Goal: Check status: Check status

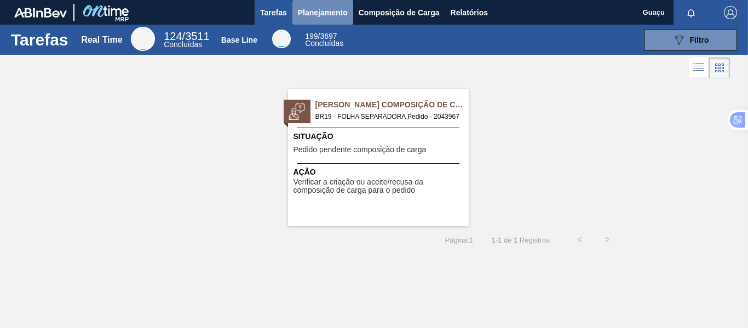
click at [335, 13] on span "Planejamento" at bounding box center [323, 12] width 50 height 13
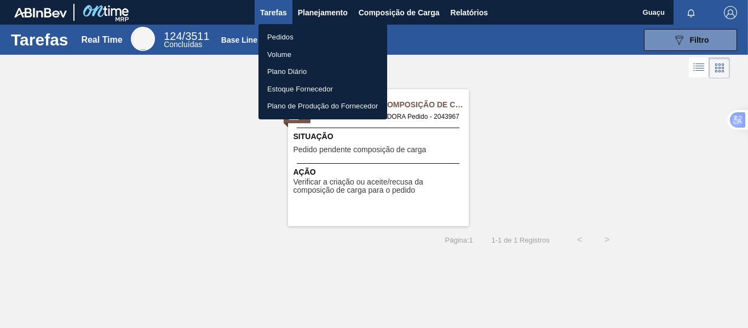
click at [309, 34] on li "Pedidos" at bounding box center [322, 37] width 129 height 18
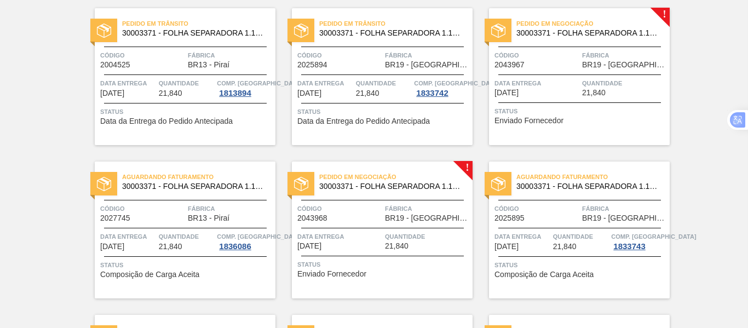
scroll to position [34, 0]
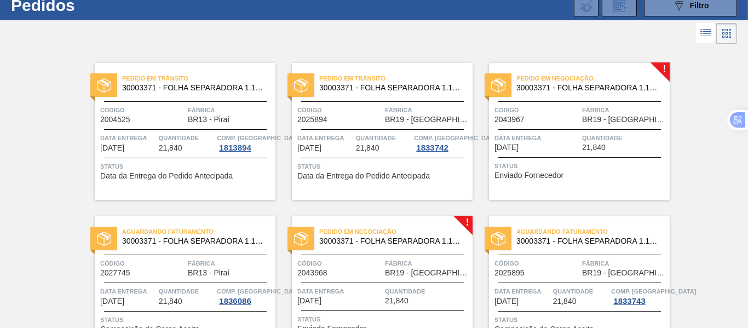
click at [545, 125] on div "Pedido em Negociação 30003371 - FOLHA SEPARADORA 1.175 mm x 980 mm; Código 2043…" at bounding box center [579, 131] width 181 height 137
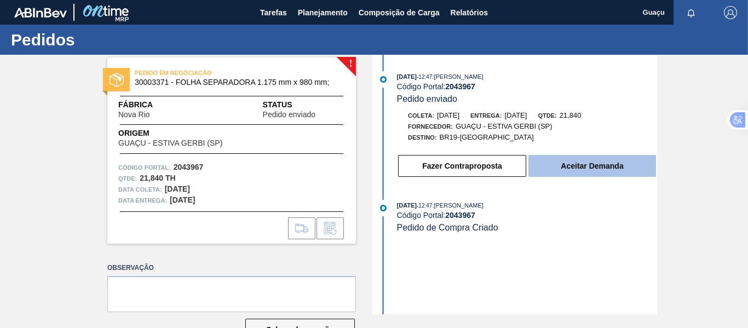
click at [593, 160] on button "Aceitar Demanda" at bounding box center [592, 166] width 128 height 22
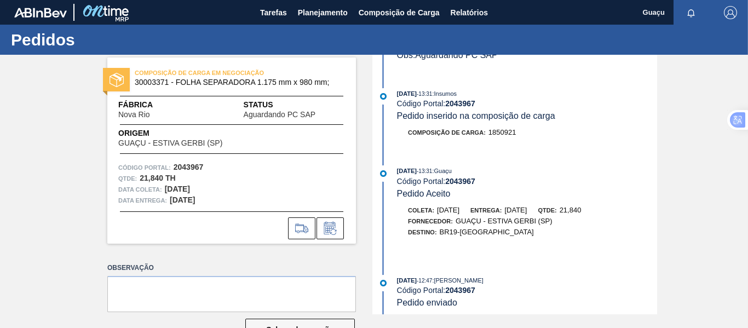
scroll to position [110, 0]
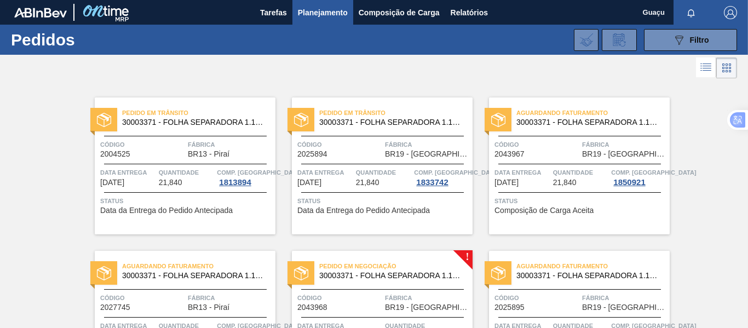
scroll to position [164, 0]
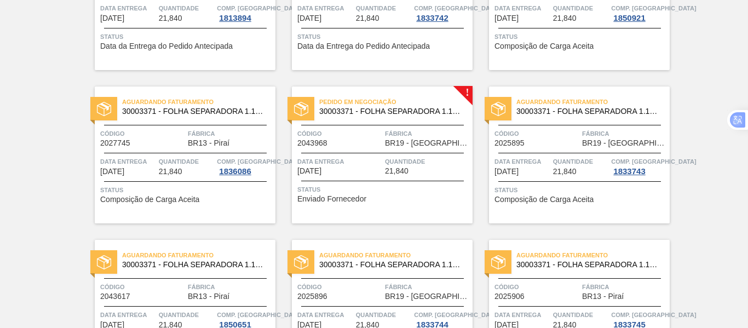
click at [394, 132] on span "Fábrica" at bounding box center [427, 133] width 85 height 11
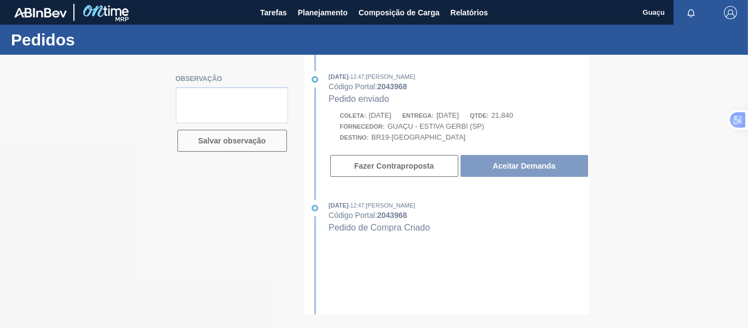
click at [517, 165] on div at bounding box center [374, 191] width 748 height 273
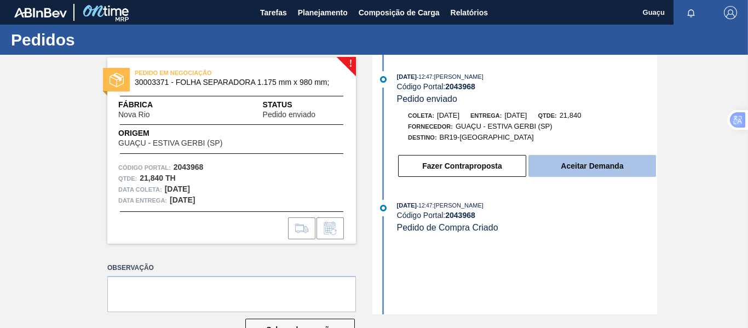
click at [561, 165] on button "Aceitar Demanda" at bounding box center [592, 166] width 128 height 22
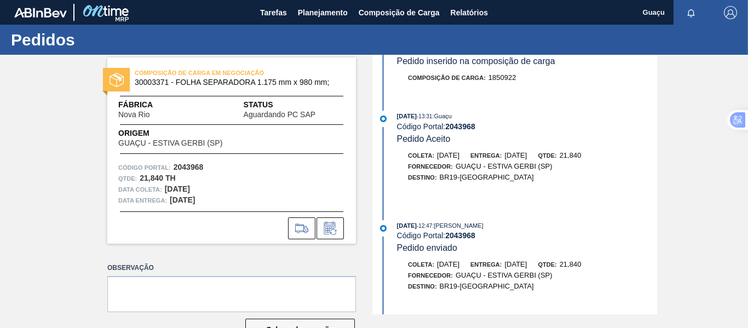
scroll to position [159, 0]
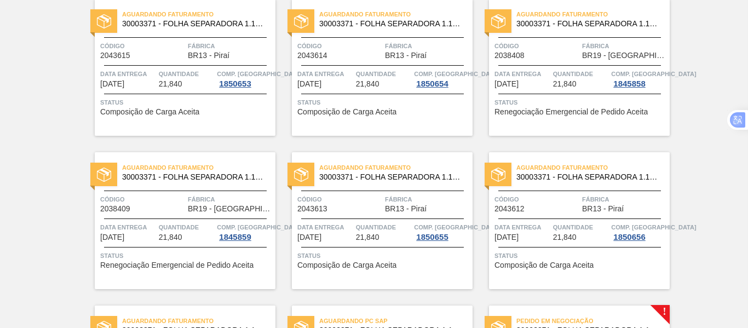
scroll to position [931, 0]
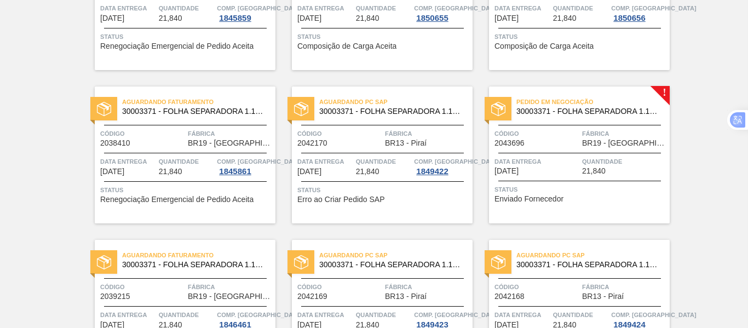
click at [573, 165] on span "Data entrega" at bounding box center [536, 161] width 85 height 11
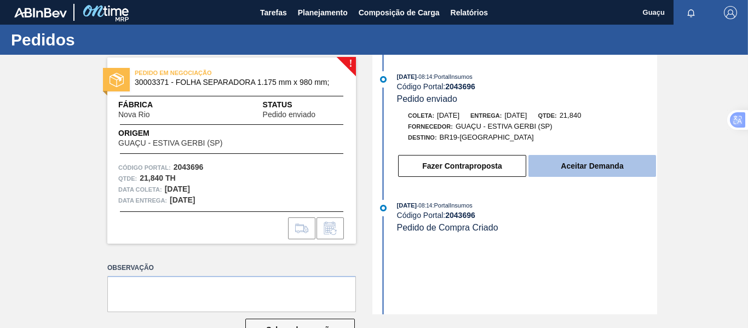
click at [586, 171] on button "Aceitar Demanda" at bounding box center [592, 166] width 128 height 22
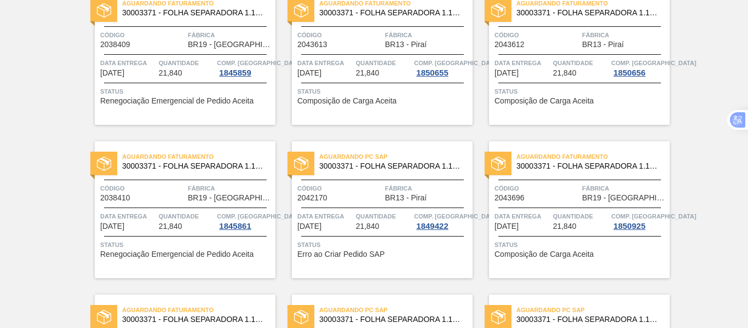
scroll to position [1020, 0]
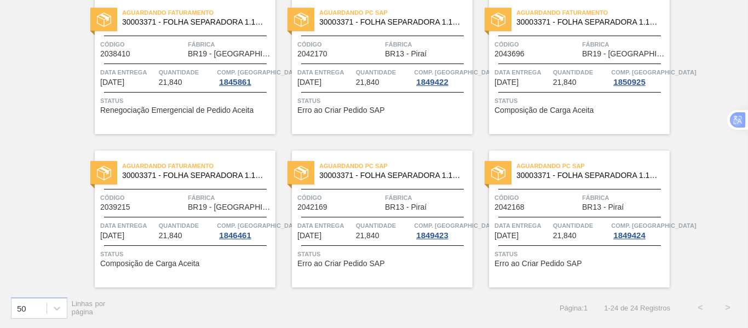
click at [390, 67] on span "Quantidade" at bounding box center [384, 72] width 56 height 11
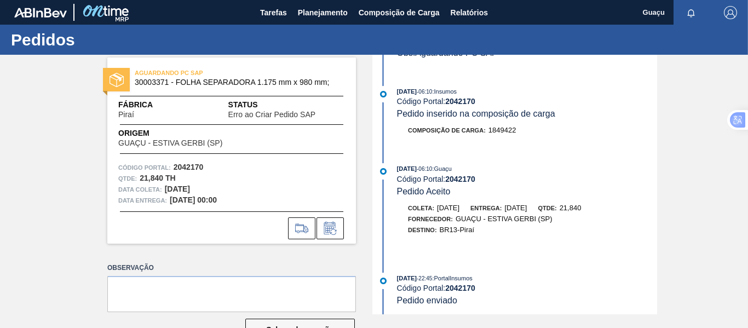
scroll to position [485, 0]
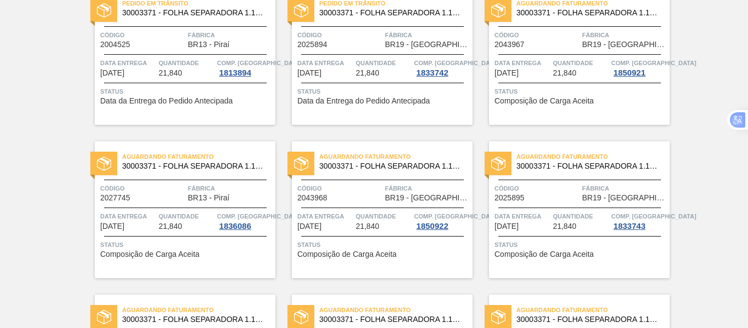
scroll to position [55, 0]
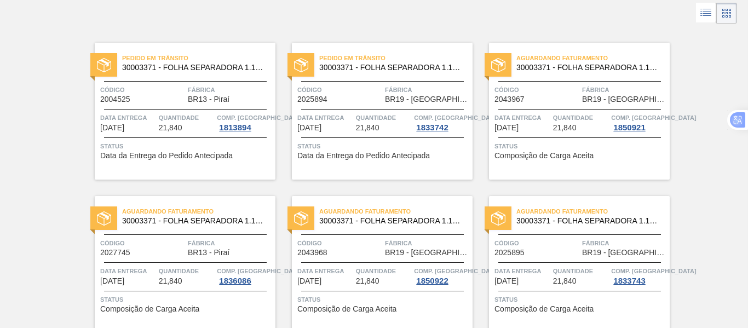
click at [584, 125] on div "Quantidade 21,840" at bounding box center [581, 122] width 56 height 20
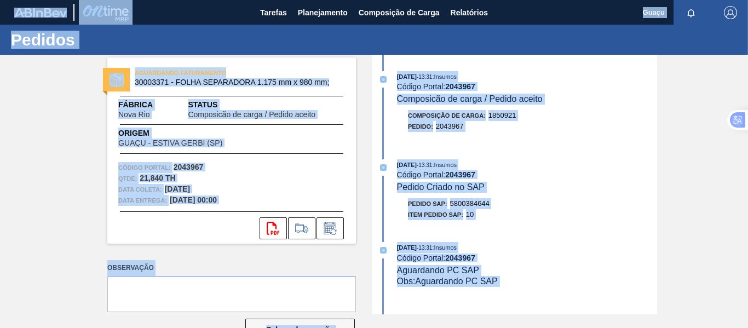
click at [599, 155] on div "[DATE] 13:31 : Insumos Código Portal: 2043967 Composicão de carga / Pedido acei…" at bounding box center [516, 185] width 282 height 260
drag, startPoint x: 533, startPoint y: 171, endPoint x: 579, endPoint y: 166, distance: 46.8
click at [533, 171] on div "Código Portal: 2043967" at bounding box center [527, 174] width 260 height 9
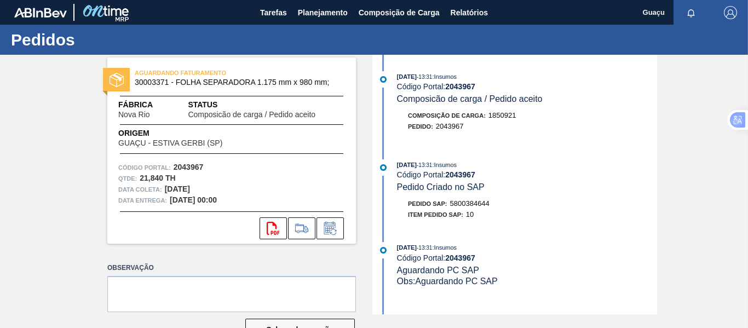
click at [356, 188] on div "AGUARDANDO FATURAMENTO 30003371 - FOLHA SEPARADORA 1.175 mm x 980 mm; Fábrica N…" at bounding box center [374, 185] width 748 height 260
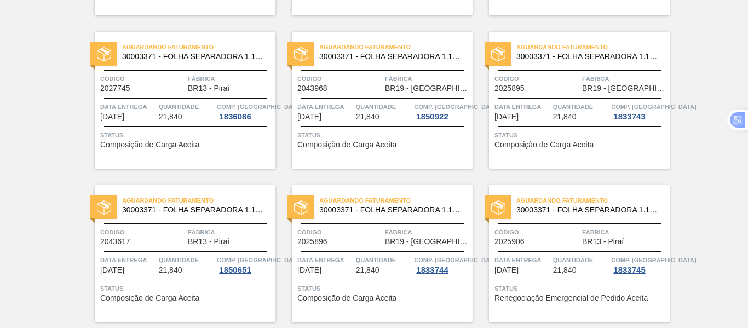
scroll to position [164, 0]
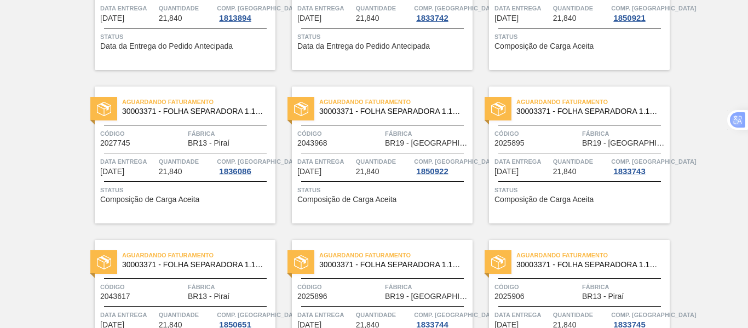
click at [382, 151] on div "Aguardando Faturamento 30003371 - FOLHA SEPARADORA 1.175 mm x 980 mm; Código 20…" at bounding box center [382, 155] width 181 height 137
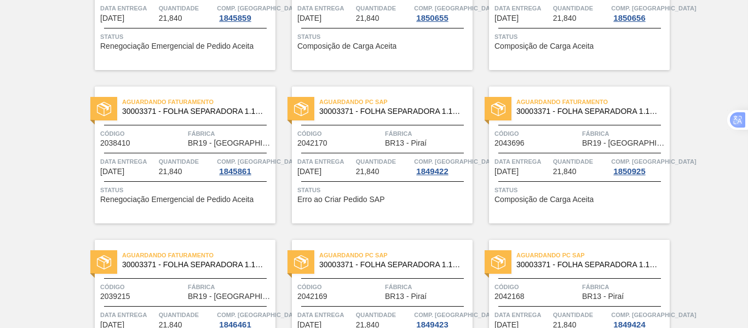
scroll to position [986, 0]
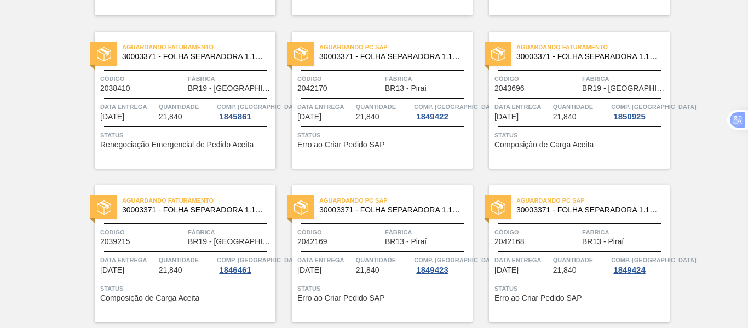
click at [543, 110] on span "Data entrega" at bounding box center [522, 106] width 56 height 11
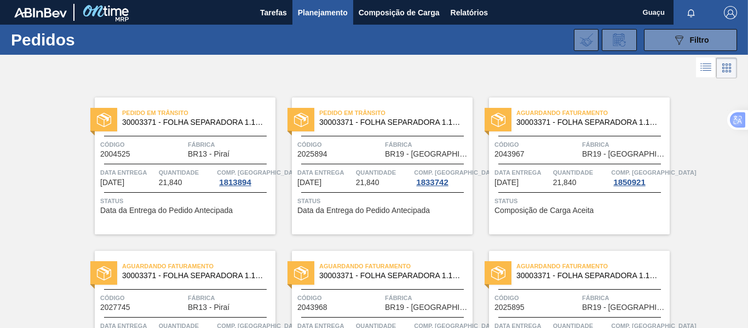
scroll to position [55, 0]
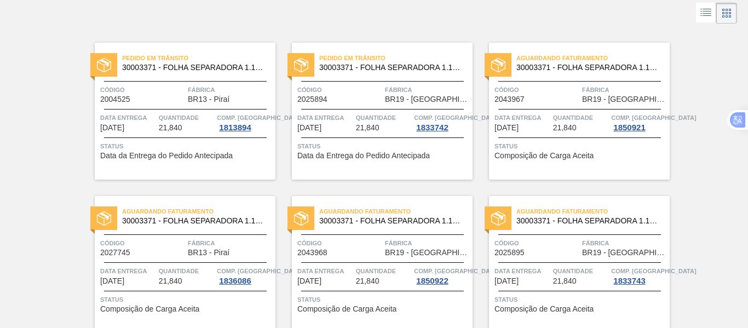
click at [371, 122] on span "Quantidade" at bounding box center [384, 117] width 56 height 11
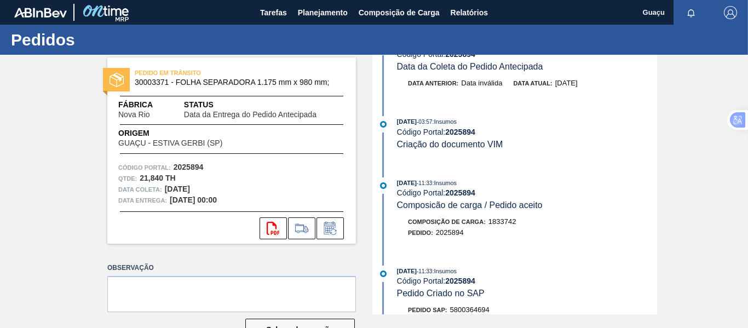
scroll to position [164, 0]
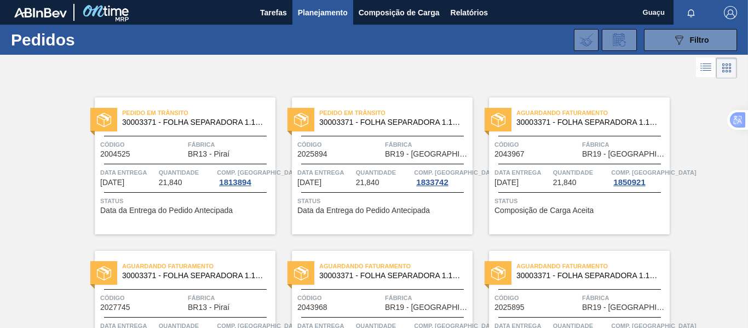
click at [207, 165] on div "Pedido em Trânsito 30003371 - FOLHA SEPARADORA 1.175 mm x 980 mm; Código 200452…" at bounding box center [185, 165] width 181 height 137
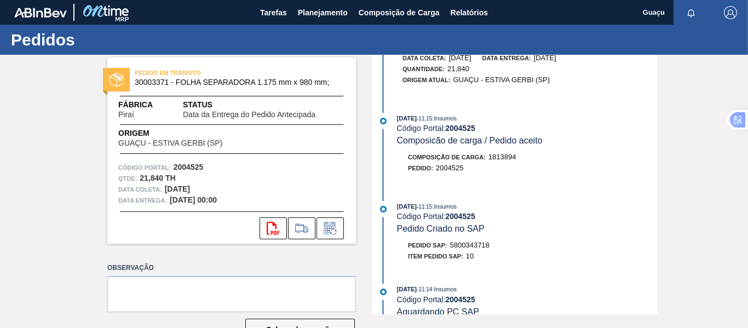
scroll to position [33, 0]
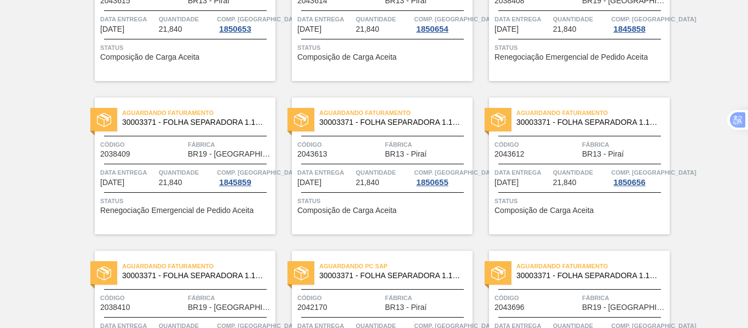
scroll to position [1020, 0]
